Goal: Communication & Community: Answer question/provide support

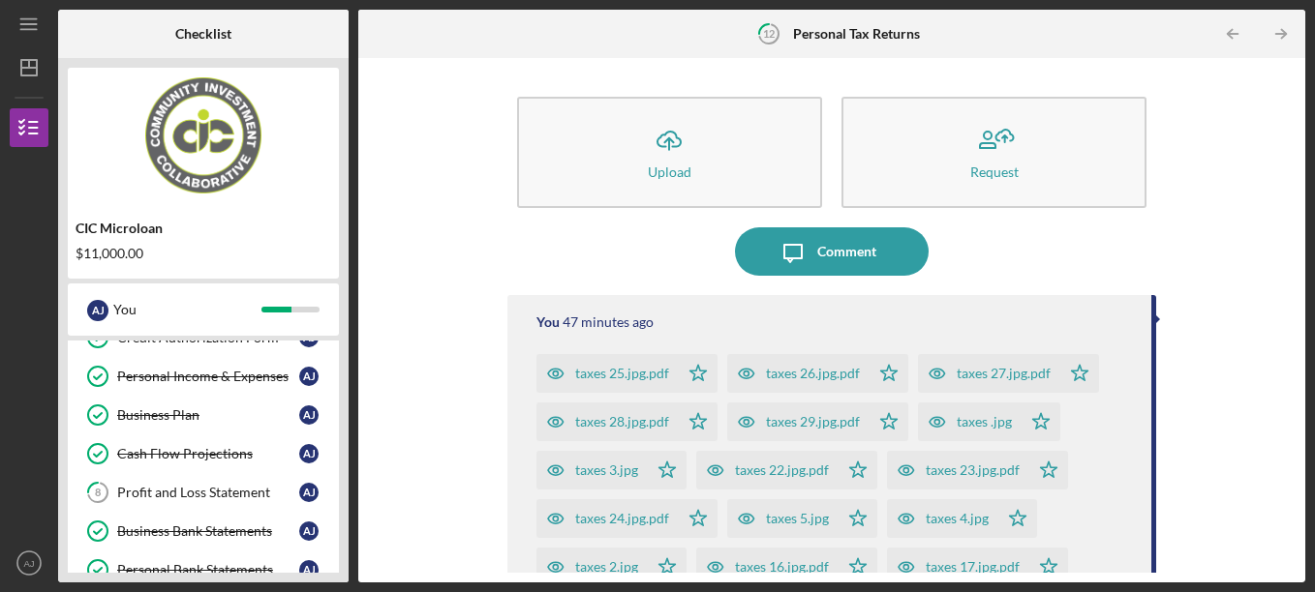
scroll to position [187, 0]
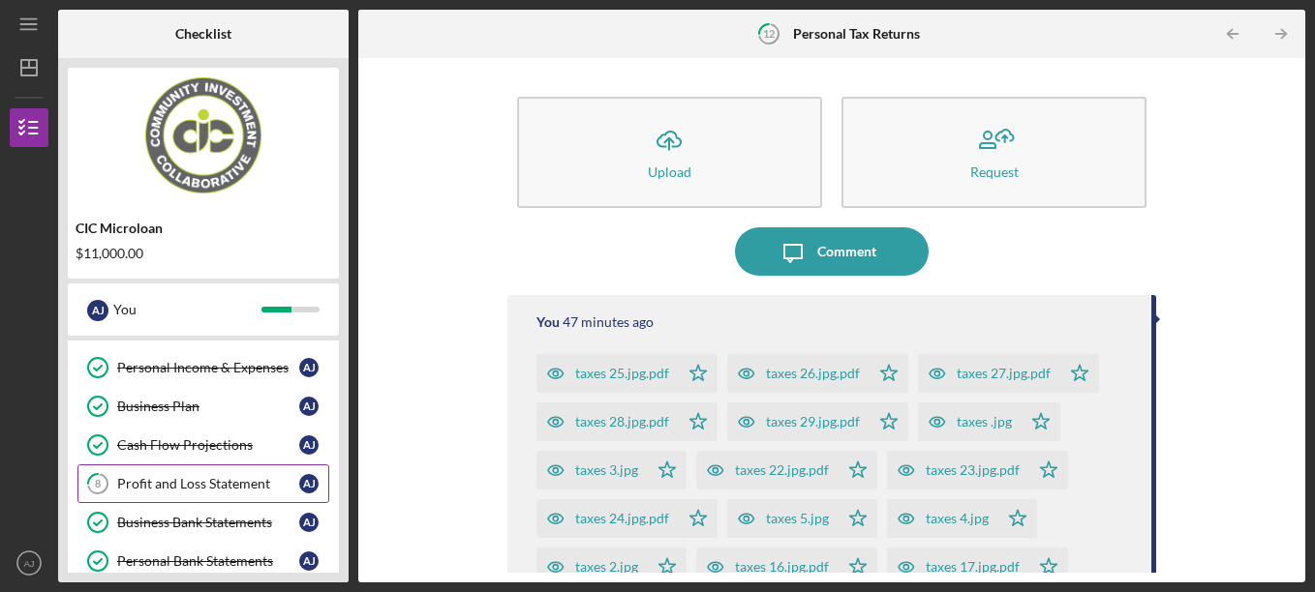
click at [219, 487] on div "Profit and Loss Statement" at bounding box center [208, 483] width 182 height 15
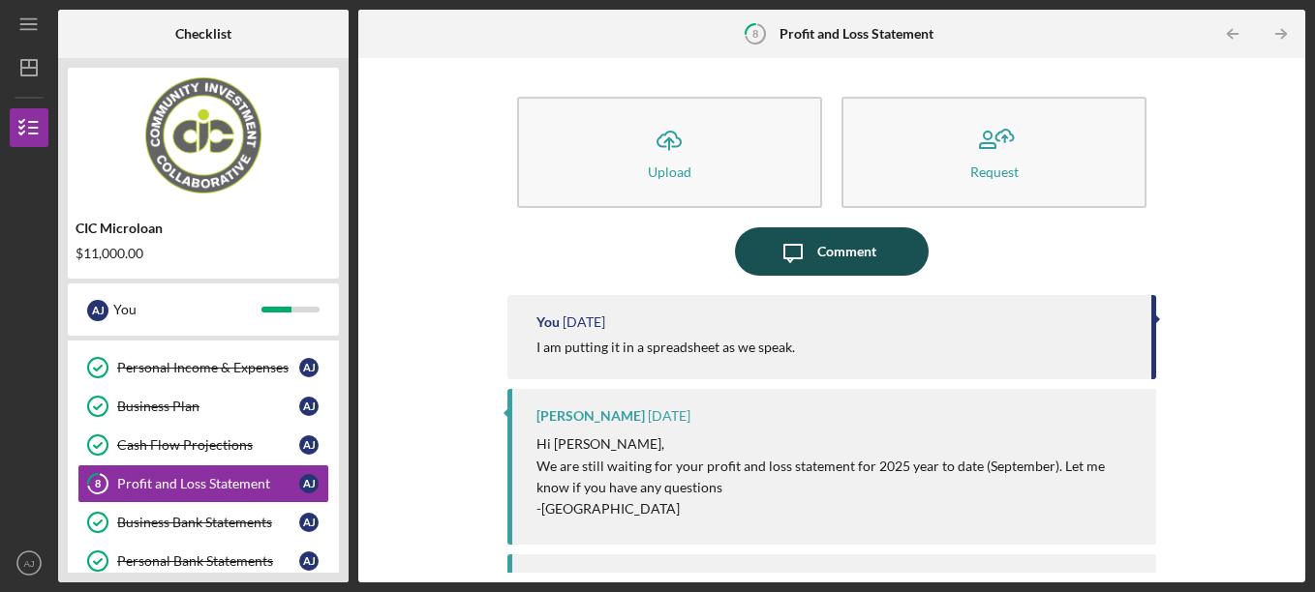
click at [825, 251] on div "Comment" at bounding box center [846, 251] width 59 height 48
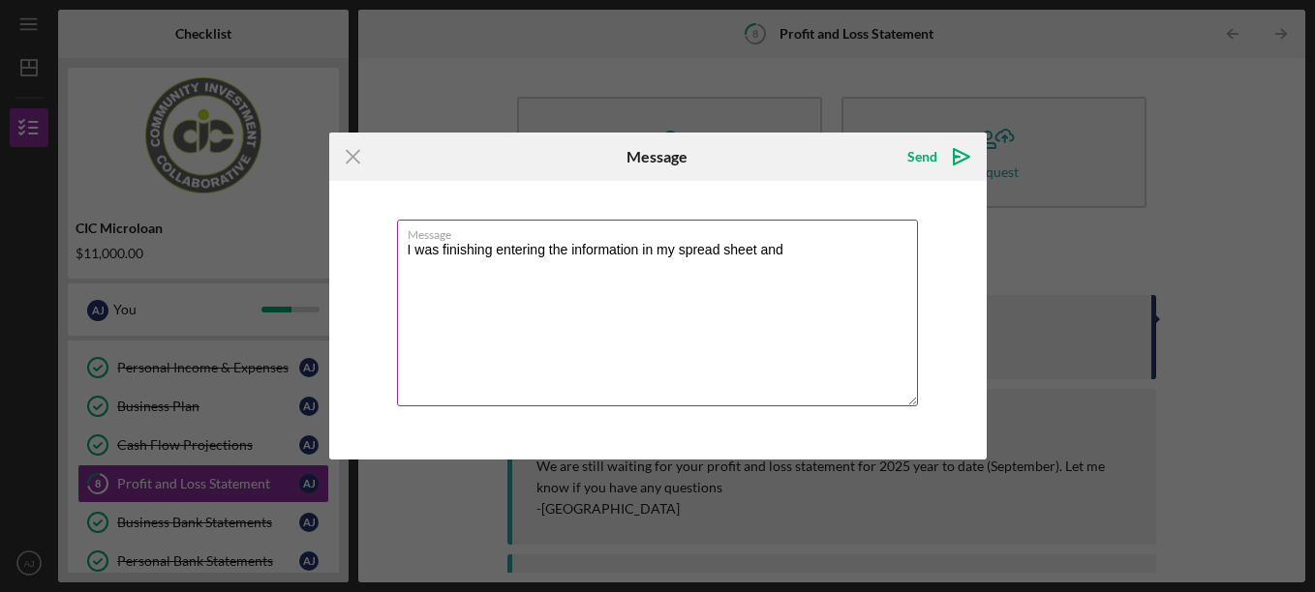
click at [438, 250] on textarea "I was finishing entering the information in my spread sheet and" at bounding box center [657, 313] width 521 height 187
click at [817, 257] on textarea "I went to finishing entering the information in my spread sheet and" at bounding box center [657, 313] width 521 height 187
click at [441, 267] on textarea "I went to finishing entering the information in my spread sheet and all of my d…" at bounding box center [657, 313] width 521 height 187
click at [746, 274] on textarea "I went to finishing entering the information in my spread sheet and all of my d…" at bounding box center [657, 313] width 521 height 187
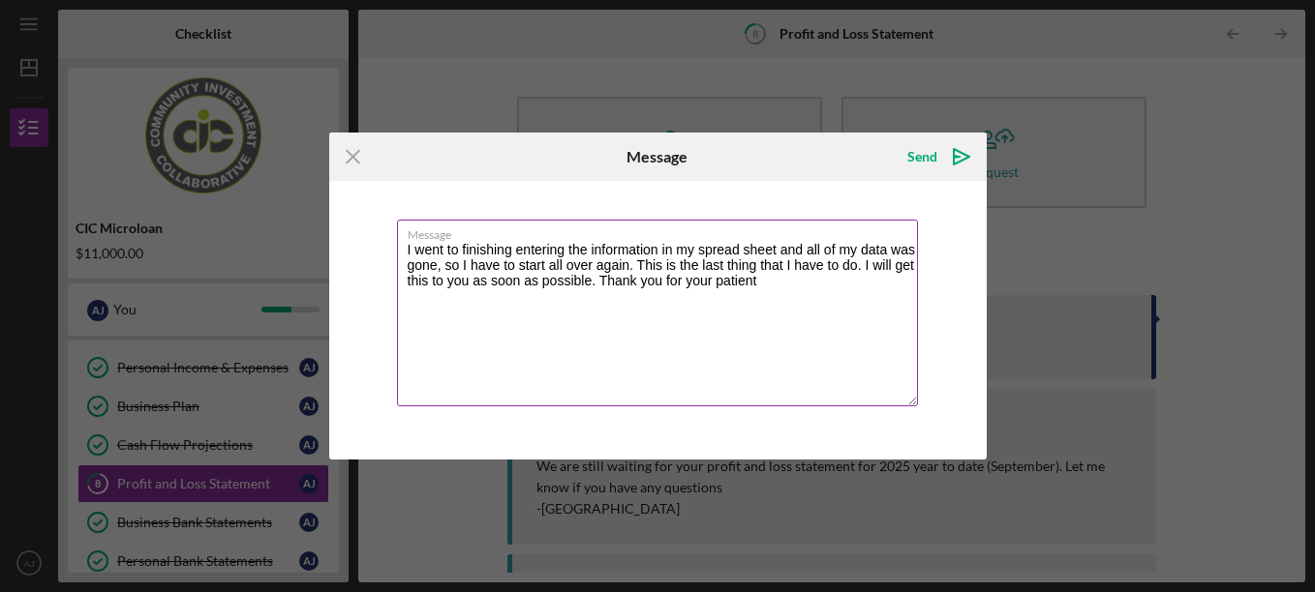
click at [746, 274] on textarea "I went to finishing entering the information in my spread sheet and all of my d…" at bounding box center [657, 313] width 521 height 187
drag, startPoint x: 782, startPoint y: 283, endPoint x: 400, endPoint y: 249, distance: 383.9
click at [400, 249] on textarea "I went to finishing entering the information in my spread sheet and all of my d…" at bounding box center [657, 313] width 521 height 187
click at [617, 287] on textarea "I went to finishing entering the information in my spread sheet and all of my d…" at bounding box center [657, 313] width 521 height 187
paste textarea "I went to finish entering the information in my spreadsheet, but unfortunately,…"
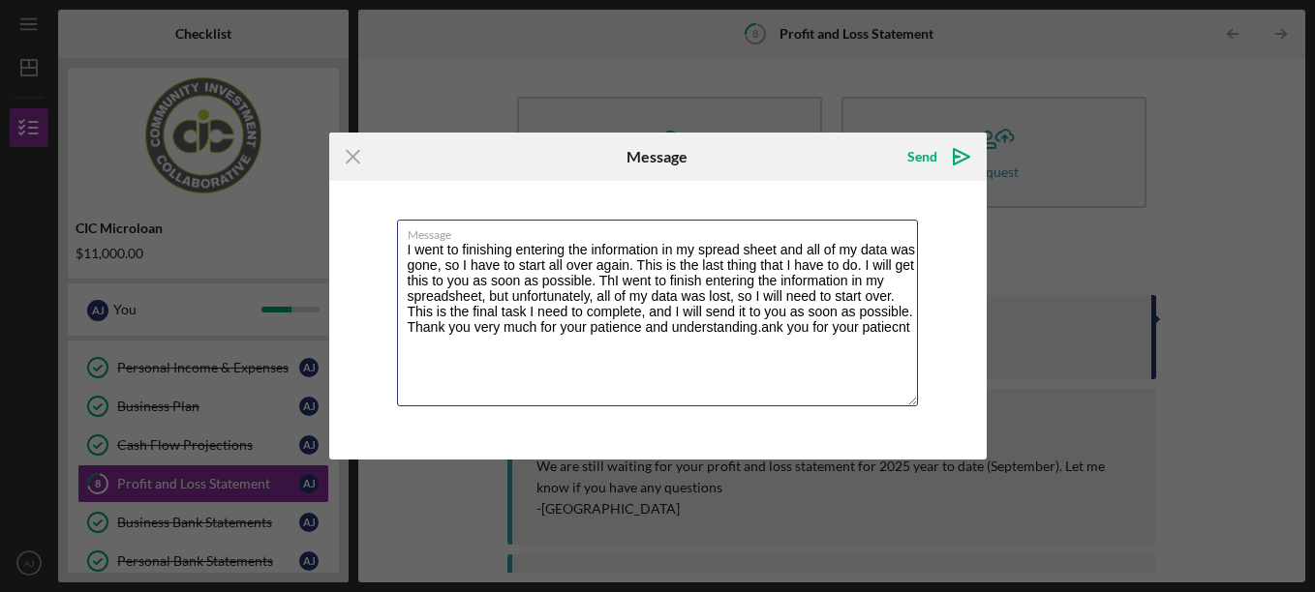
drag, startPoint x: 612, startPoint y: 280, endPoint x: 389, endPoint y: 249, distance: 224.8
click at [389, 249] on div "Message I went to finishing entering the information in my spread sheet and all…" at bounding box center [657, 320] width 657 height 279
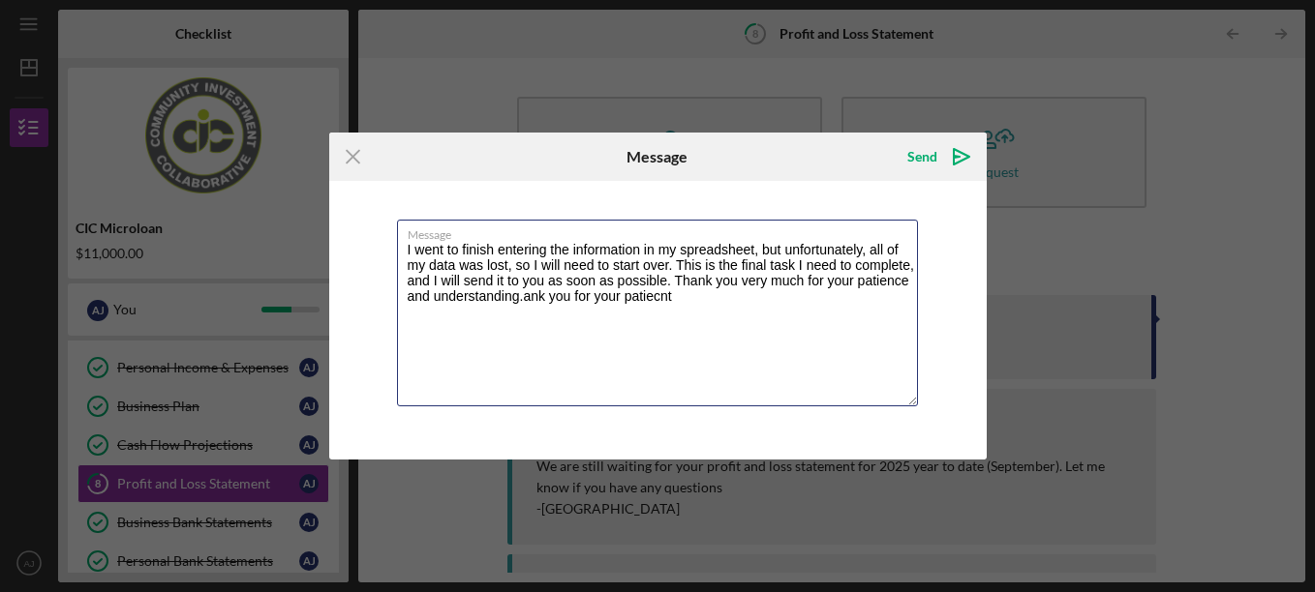
drag, startPoint x: 695, startPoint y: 300, endPoint x: 370, endPoint y: 239, distance: 330.9
click at [370, 239] on div "Message I went to finish entering the information in my spreadsheet, but unfort…" at bounding box center [657, 320] width 657 height 279
paste textarea
type textarea "I went to finish entering the information in my spreadsheet, but unfortunately,…"
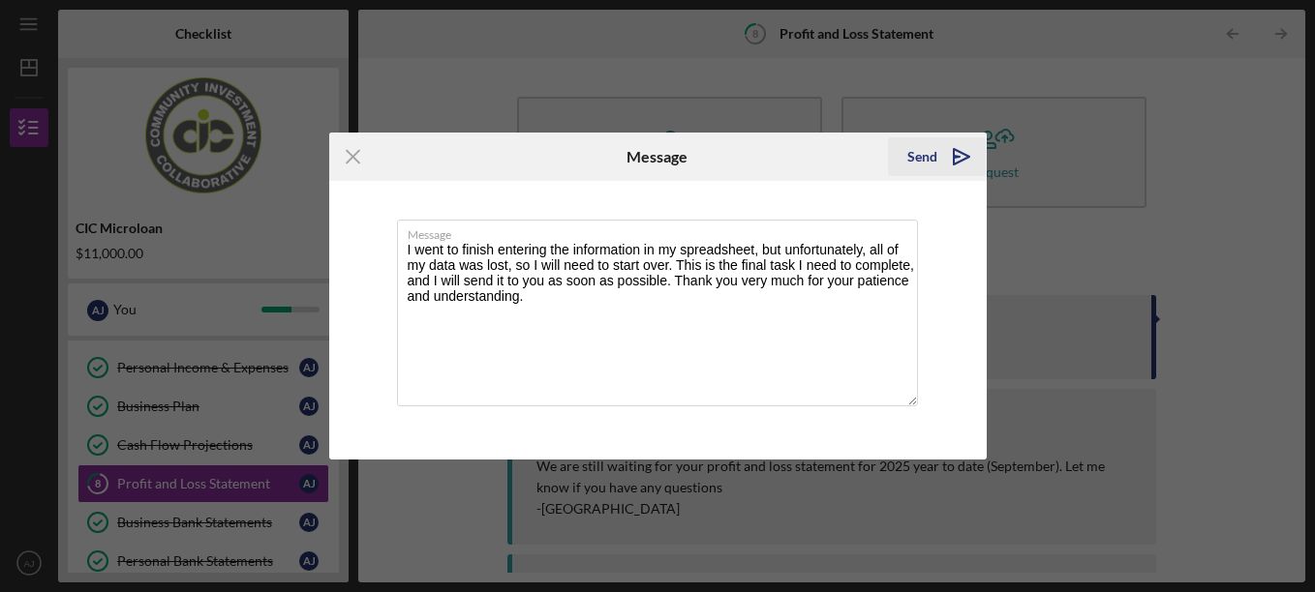
click at [961, 154] on icon "Icon/icon-invite-send" at bounding box center [961, 157] width 48 height 48
